Goal: Transaction & Acquisition: Purchase product/service

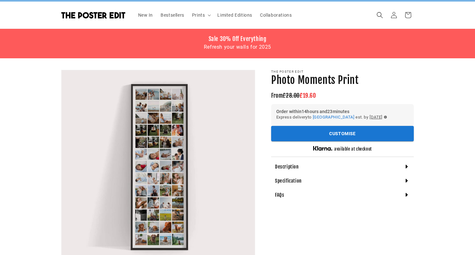
scroll to position [46, 0]
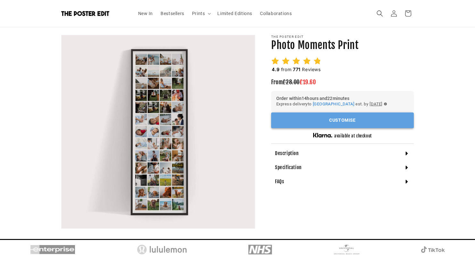
click at [332, 116] on button "Customise" at bounding box center [342, 120] width 143 height 16
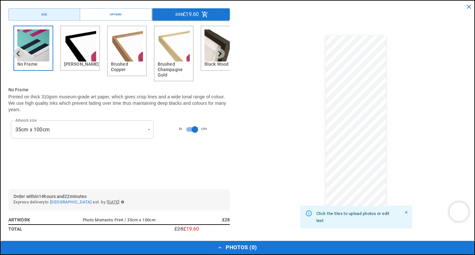
scroll to position [0, 250]
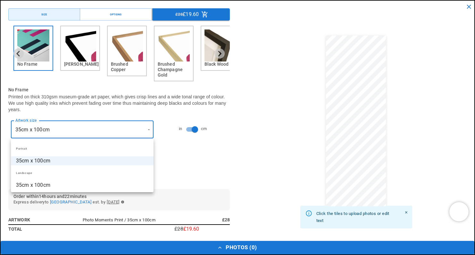
click at [118, 108] on div at bounding box center [237, 127] width 475 height 255
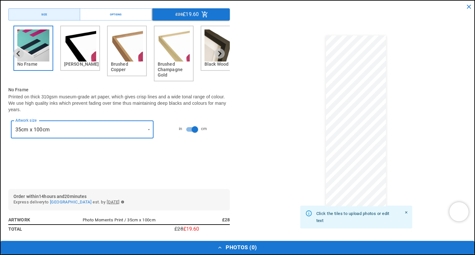
scroll to position [0, 125]
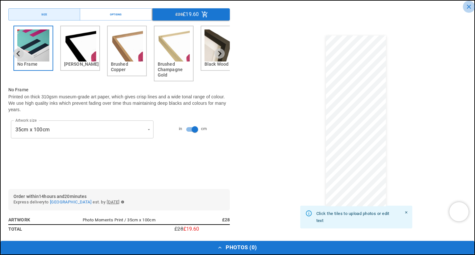
click at [471, 7] on icon "close" at bounding box center [468, 6] width 7 height 7
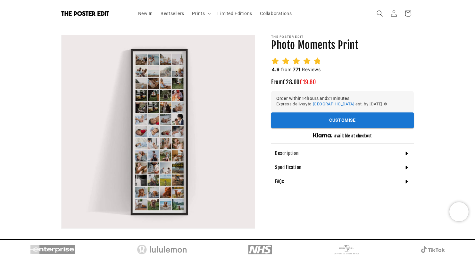
click at [281, 47] on h1 "Photo Moments Print" at bounding box center [342, 45] width 143 height 13
copy section "Photo Moments Print Photo Moments Print"
click at [306, 116] on button "Customise" at bounding box center [342, 120] width 143 height 16
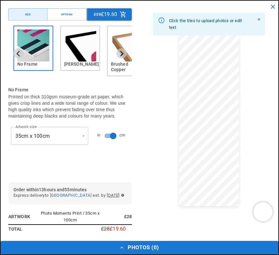
scroll to position [0, 0]
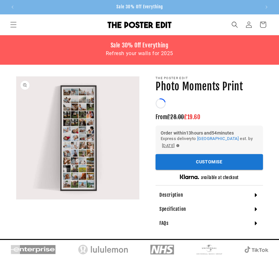
click at [207, 143] on div "Express delivery to [GEOGRAPHIC_DATA] [GEOGRAPHIC_DATA] ** ​ est. by [DATE]" at bounding box center [209, 142] width 97 height 14
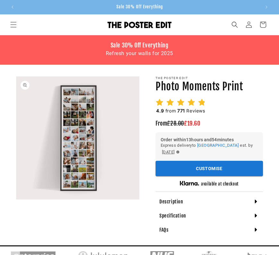
click at [211, 156] on div "Order within 13 hours and 54 minutes Express delivery to [GEOGRAPHIC_DATA] [GEO…" at bounding box center [208, 146] width 107 height 29
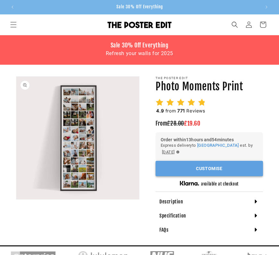
click at [212, 163] on button "Customise" at bounding box center [208, 169] width 107 height 16
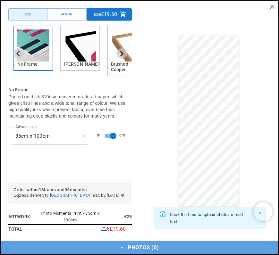
click at [155, 248] on button "Photos ( 0 )" at bounding box center [139, 247] width 277 height 13
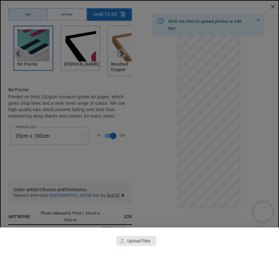
click at [146, 239] on div "button" at bounding box center [136, 241] width 40 height 10
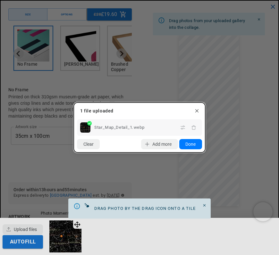
scroll to position [0, 484]
click at [190, 145] on button "Done" at bounding box center [190, 144] width 23 height 10
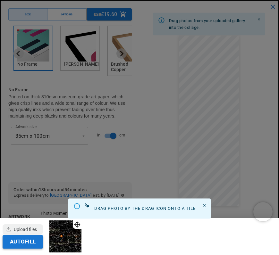
click at [33, 247] on button "Autofill" at bounding box center [23, 241] width 40 height 13
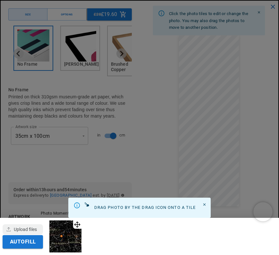
click at [171, 70] on div at bounding box center [139, 127] width 279 height 255
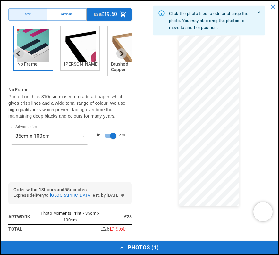
scroll to position [0, 0]
click at [258, 11] on icon "Close" at bounding box center [259, 13] width 4 height 4
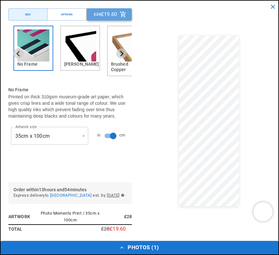
click at [108, 16] on p "£19.60" at bounding box center [109, 14] width 16 height 5
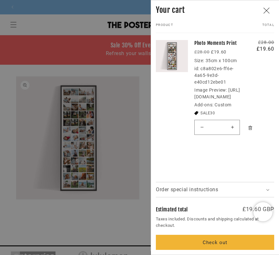
scroll to position [0, 484]
click at [251, 135] on button "Remove Photo Moments Print" at bounding box center [249, 128] width 11 height 14
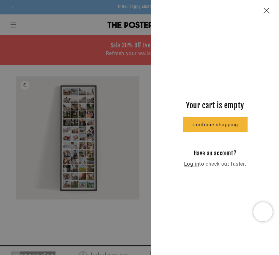
click at [265, 13] on icon "Close" at bounding box center [266, 10] width 6 height 6
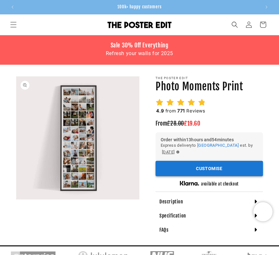
click at [173, 176] on button "Customise" at bounding box center [208, 169] width 107 height 16
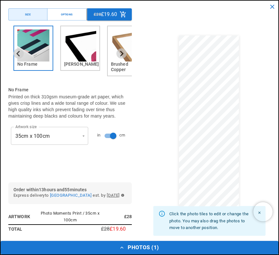
scroll to position [0, 0]
click at [75, 60] on img "2 of 6" at bounding box center [80, 45] width 32 height 32
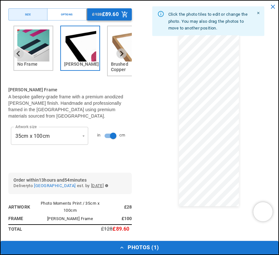
scroll to position [0, 242]
click at [110, 13] on p "£89.60" at bounding box center [110, 14] width 17 height 5
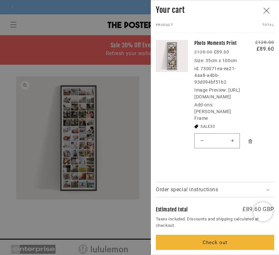
scroll to position [0, 0]
